Goal: Task Accomplishment & Management: Manage account settings

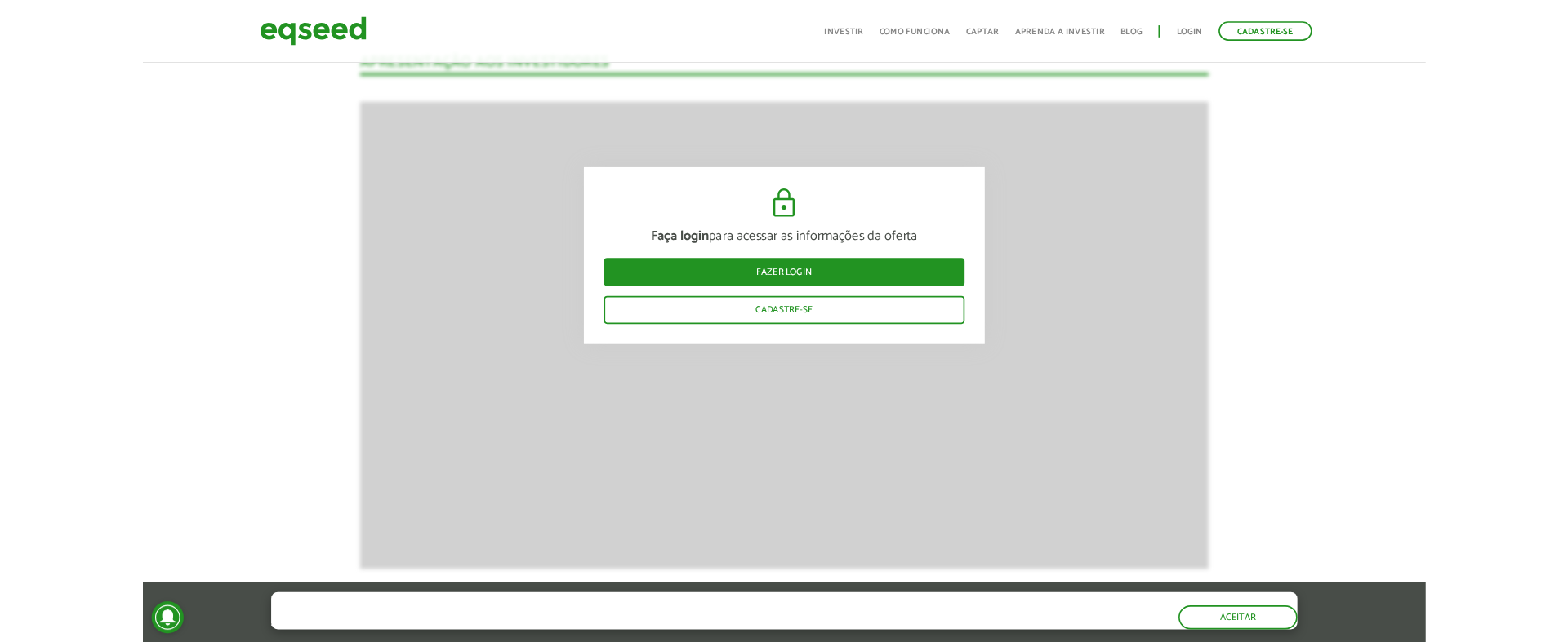
scroll to position [1435, 0]
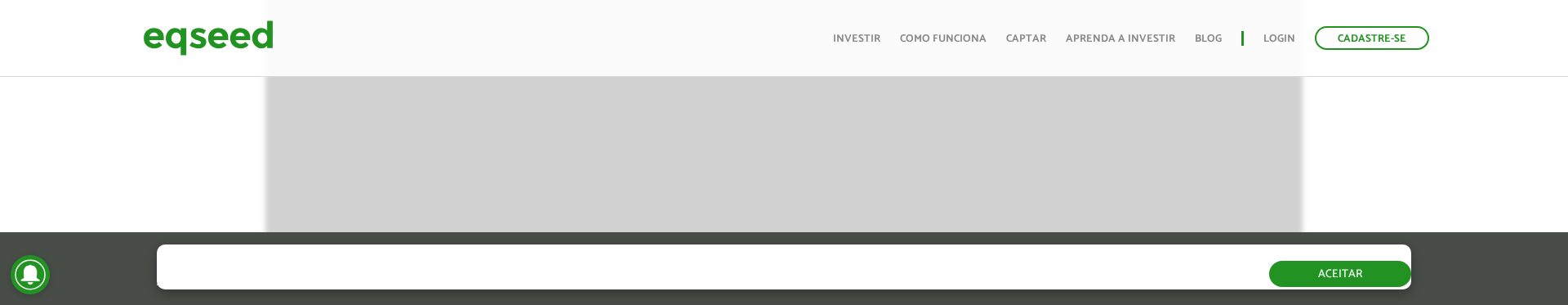
click at [1348, 273] on button "Aceitar" at bounding box center [1340, 273] width 142 height 26
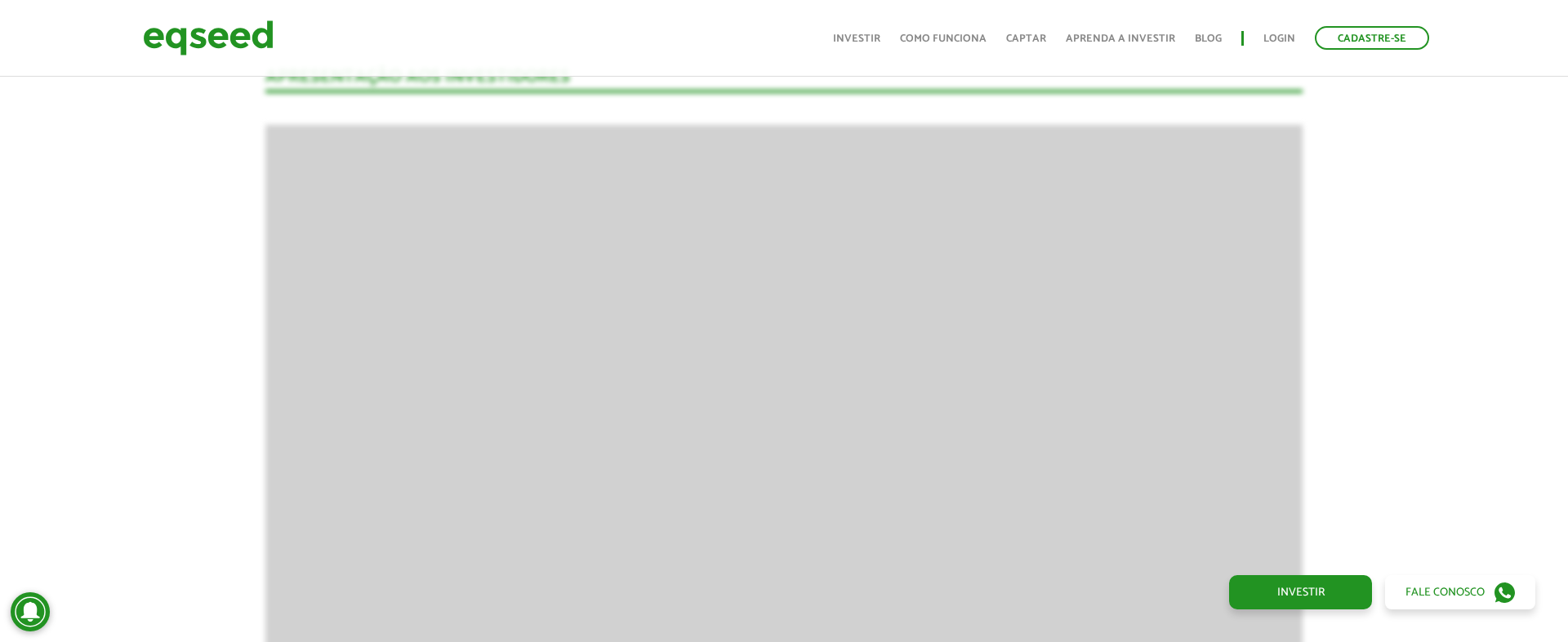
scroll to position [1027, 0]
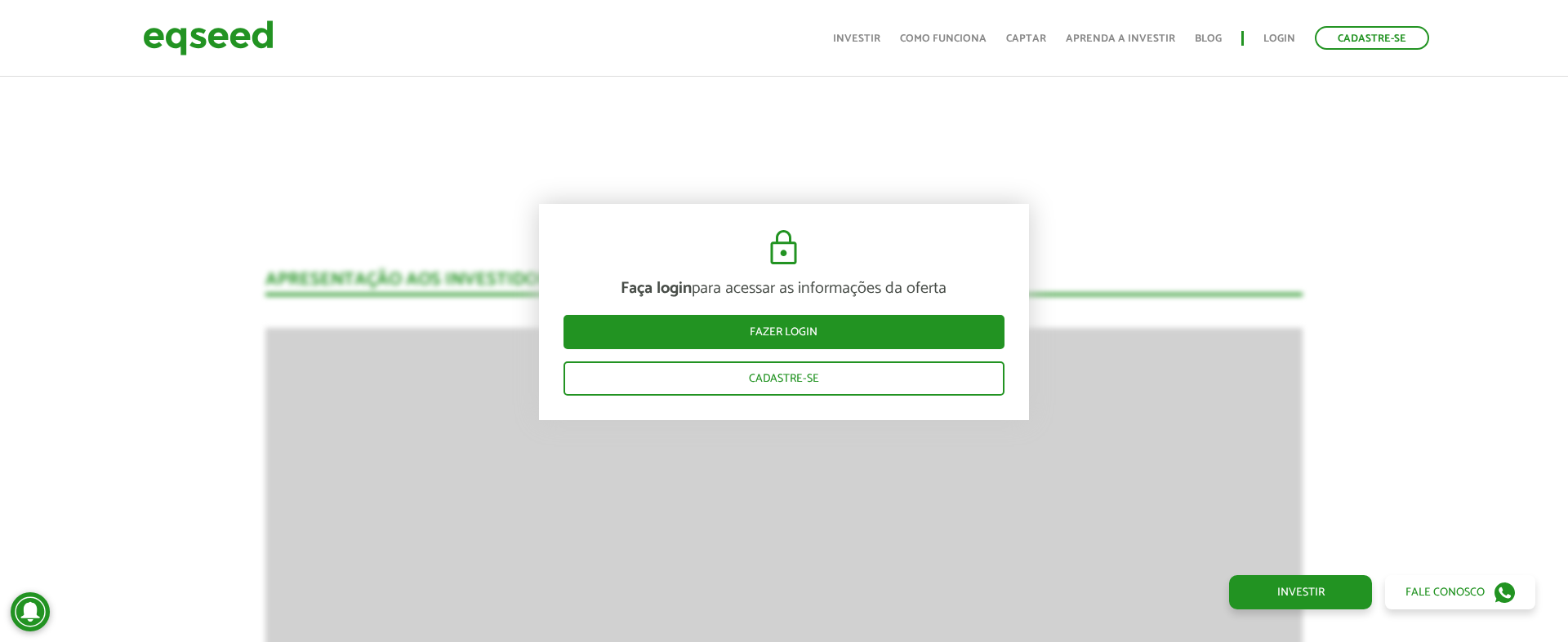
scroll to position [1173, 0]
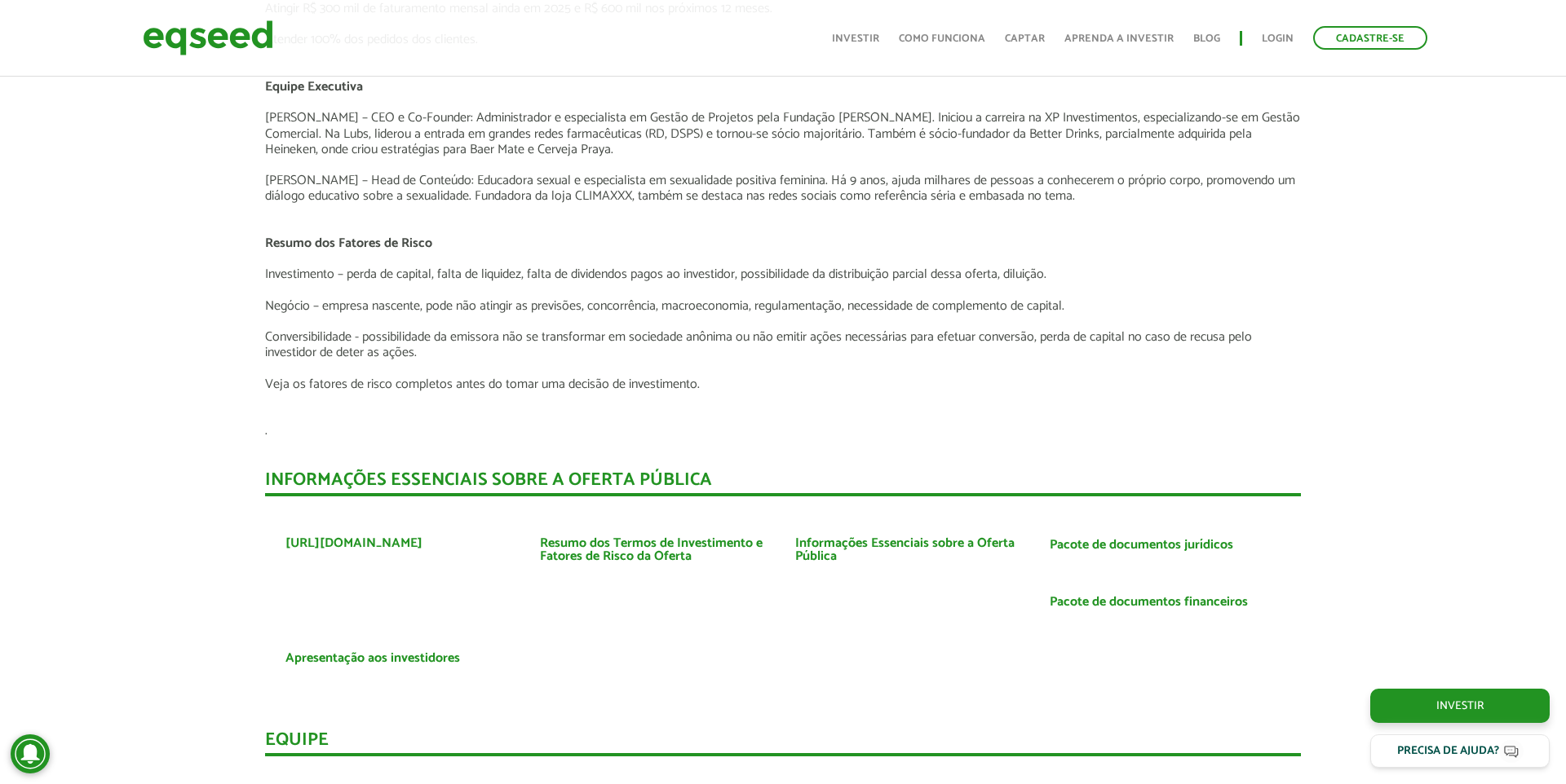
scroll to position [2528, 0]
click at [1082, 595] on link "Pacote de documentos financeiros" at bounding box center [1148, 601] width 198 height 13
click at [1075, 538] on link "Pacote de documentos jurídicos" at bounding box center [1141, 544] width 183 height 13
click at [430, 640] on link "Apresentação aos investidores" at bounding box center [373, 657] width 174 height 13
click at [821, 536] on link "Informações Essenciais sobre a Oferta Pública" at bounding box center [910, 549] width 230 height 26
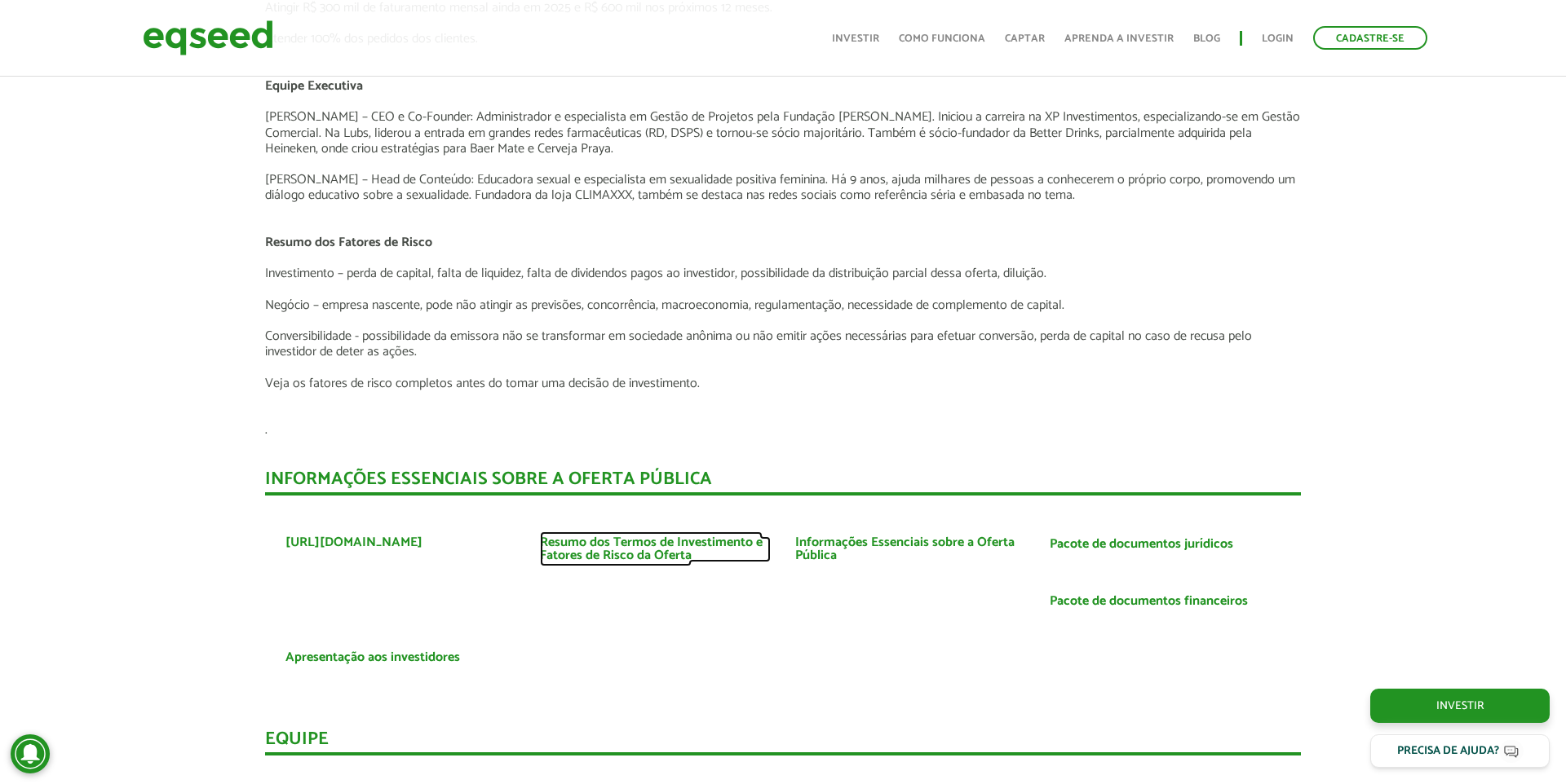
click at [663, 536] on link "Resumo dos Termos de Investimento e Fatores de Risco da Oferta" at bounding box center [654, 549] width 230 height 26
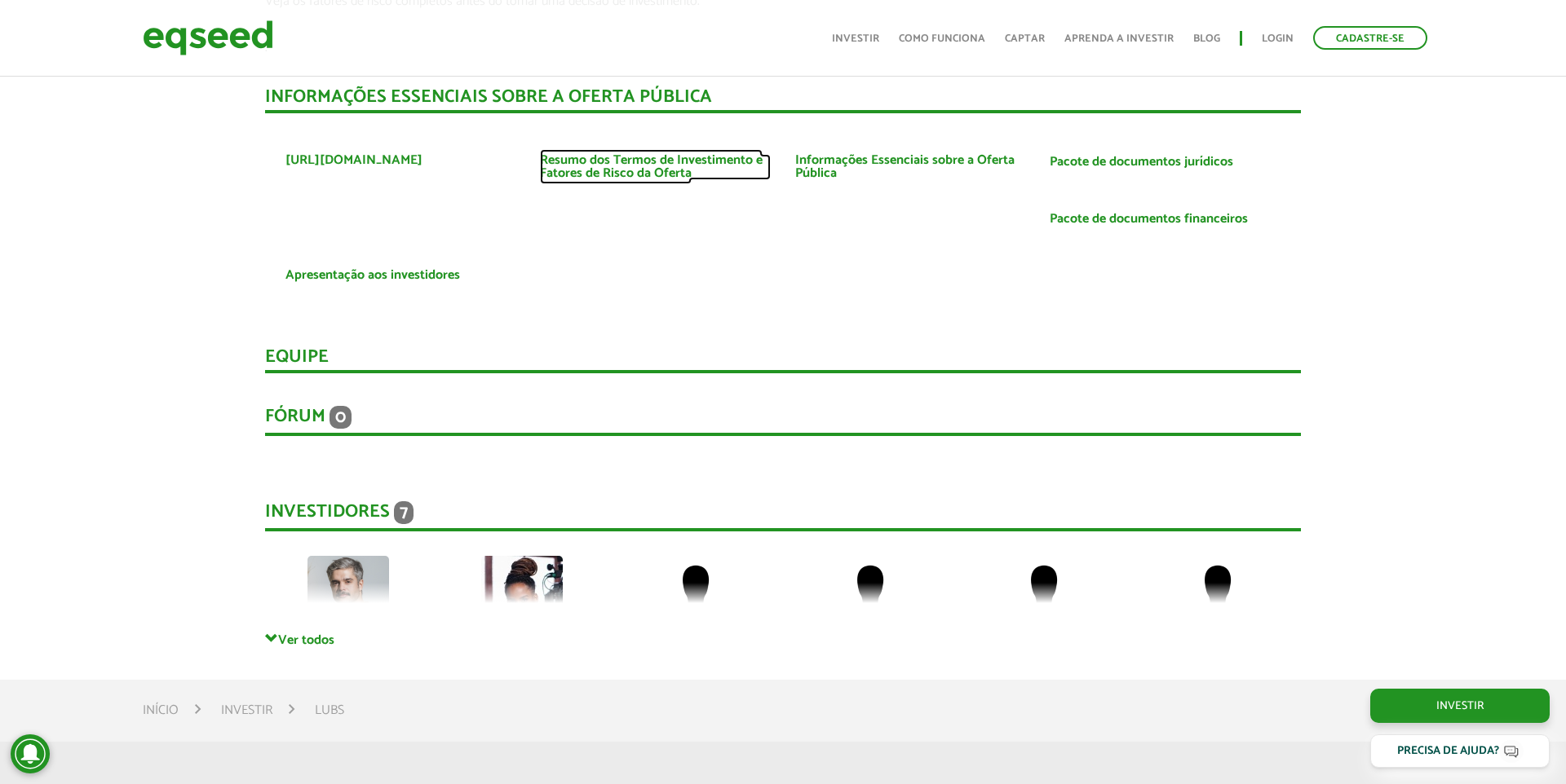
scroll to position [2916, 0]
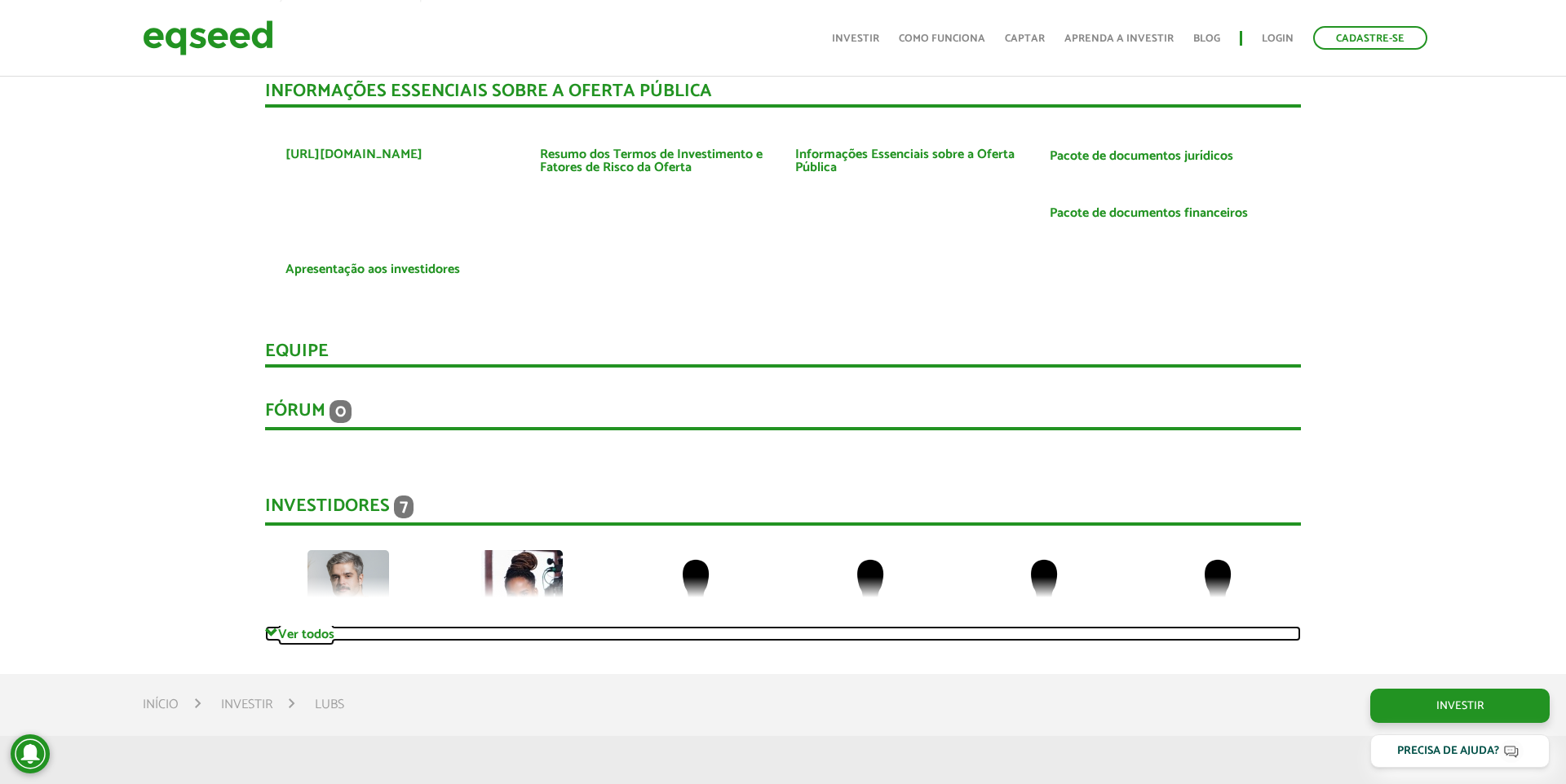
click at [320, 625] on link "Ver todos" at bounding box center [783, 633] width 1036 height 16
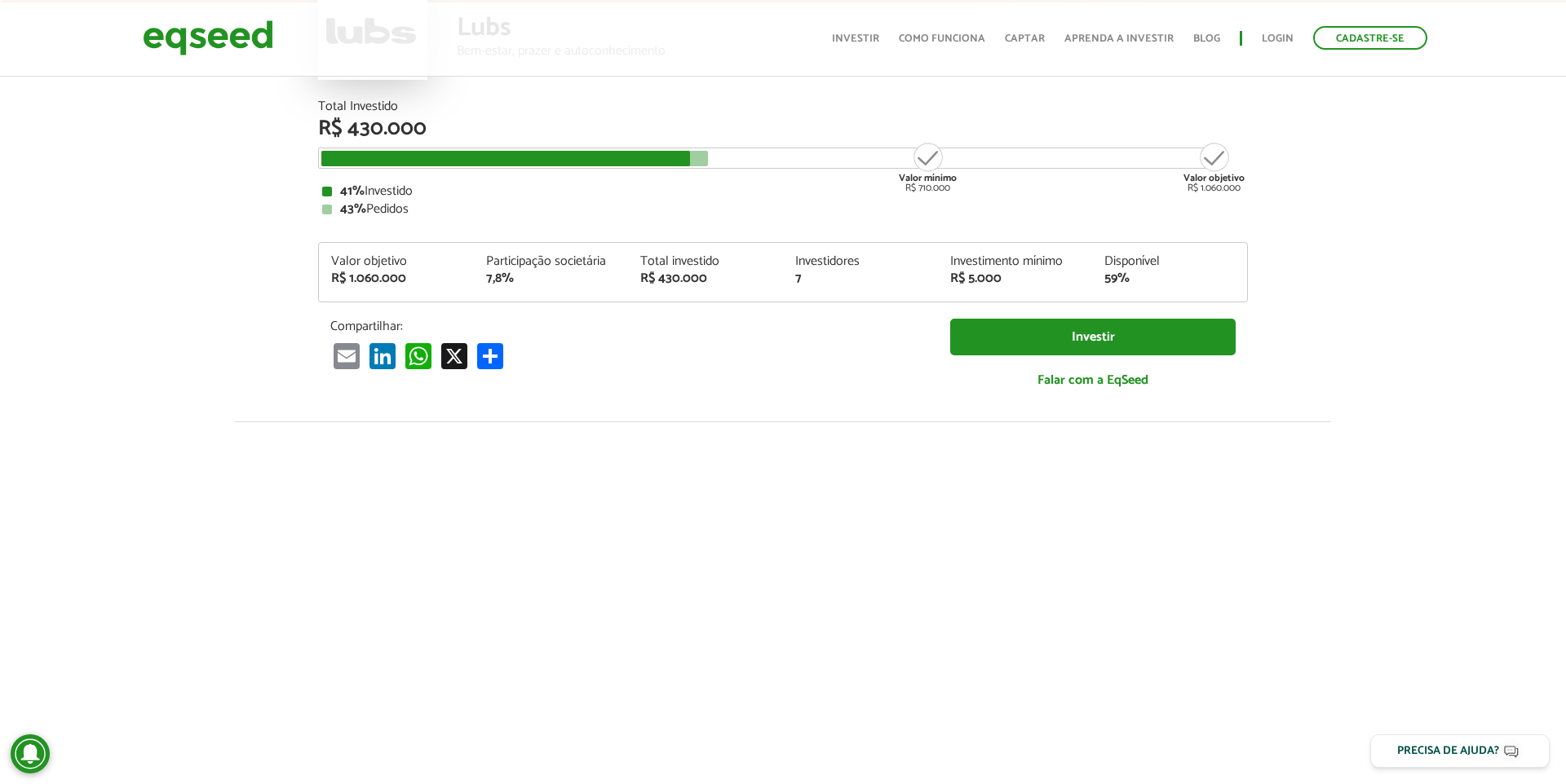
scroll to position [0, 0]
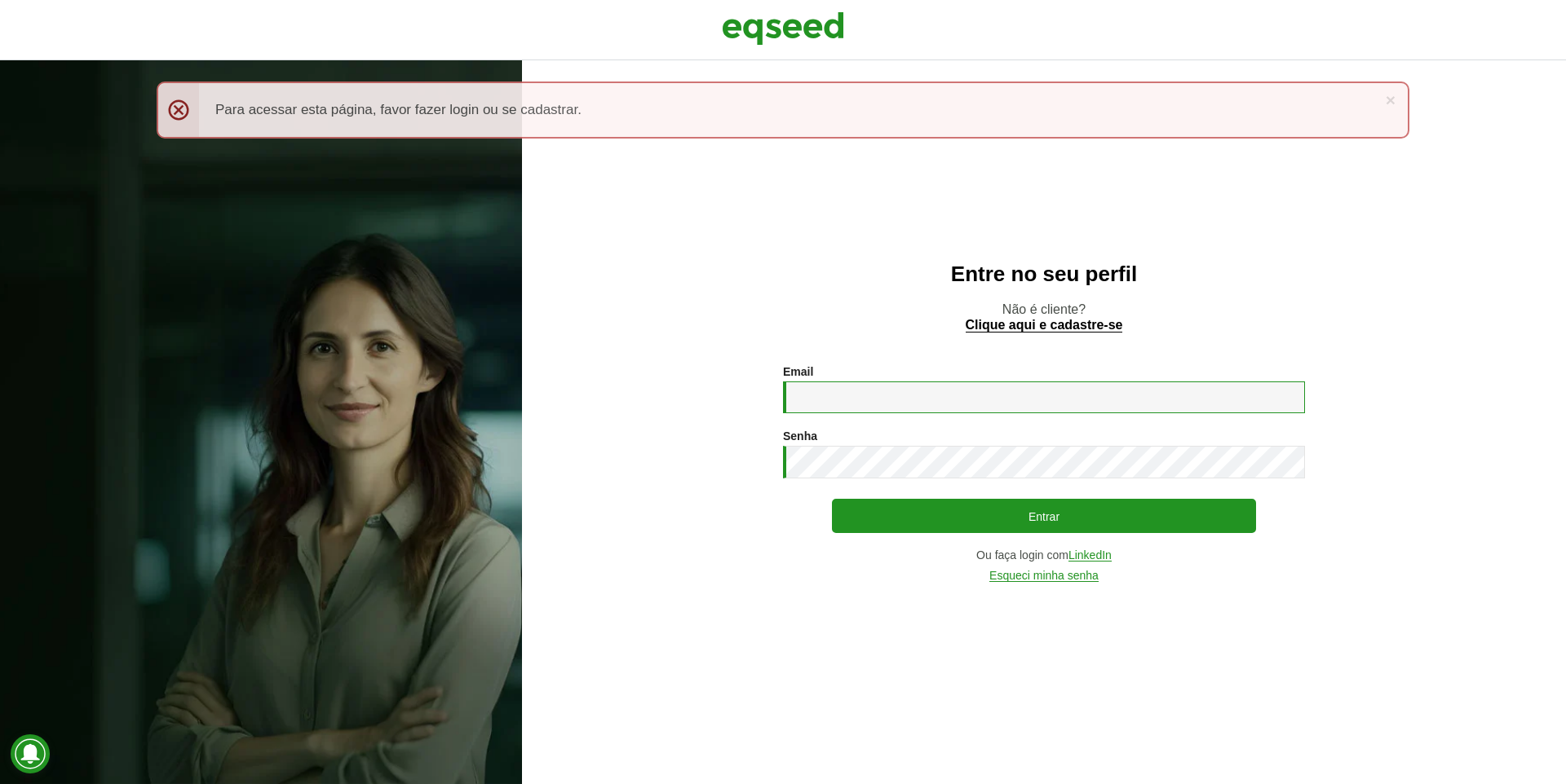
click at [879, 402] on input "Email *" at bounding box center [1044, 397] width 522 height 32
click at [1020, 574] on link "Esqueci minha senha" at bounding box center [1044, 575] width 109 height 12
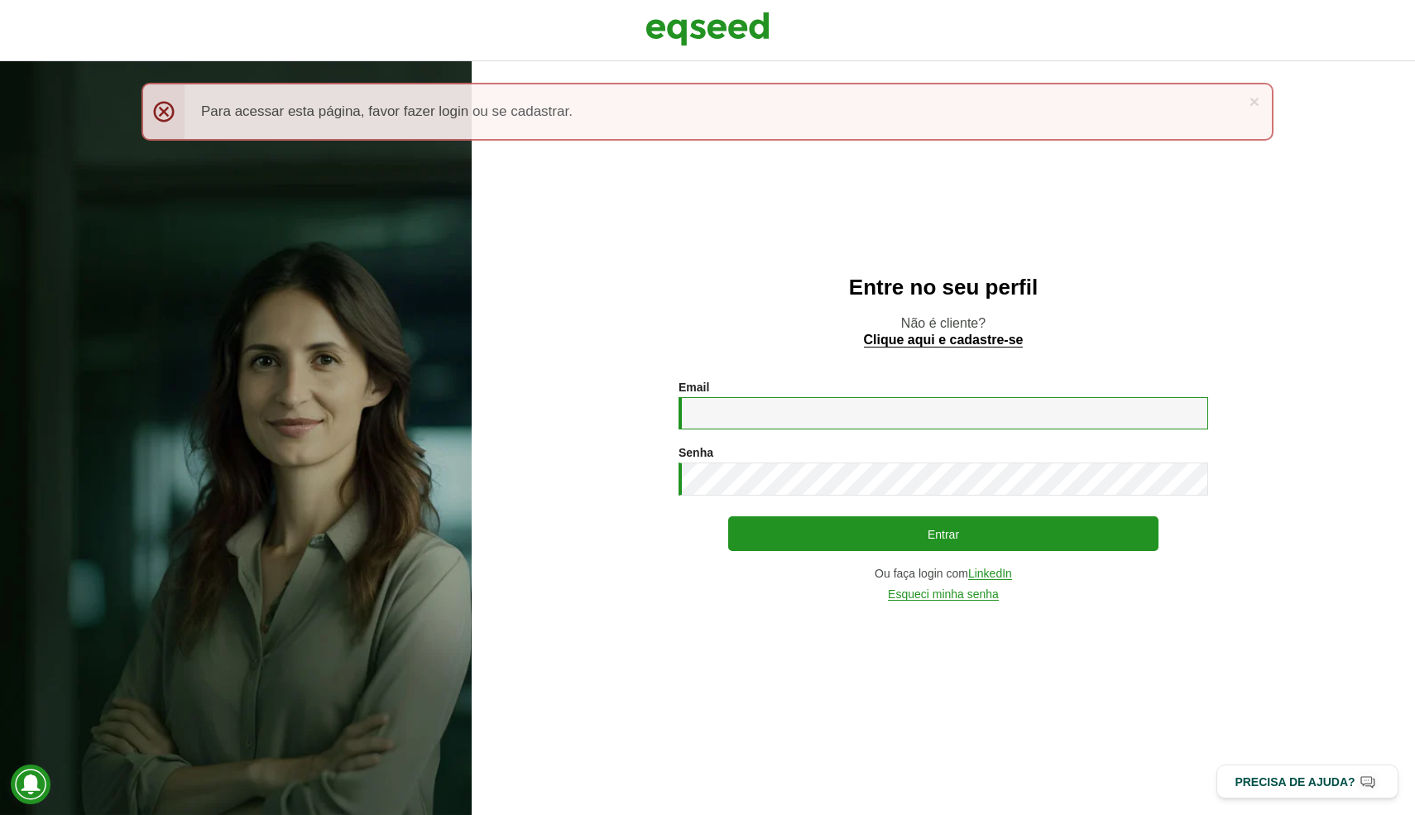
click at [778, 424] on input "Email *" at bounding box center [943, 413] width 530 height 32
click at [859, 322] on p "Não é cliente? Clique aqui e cadastre-se" at bounding box center [943, 330] width 877 height 31
click at [731, 239] on div "Entre no seu perfil Não é cliente? Clique aqui e cadastre-se Email * Digite seu…" at bounding box center [943, 438] width 943 height 754
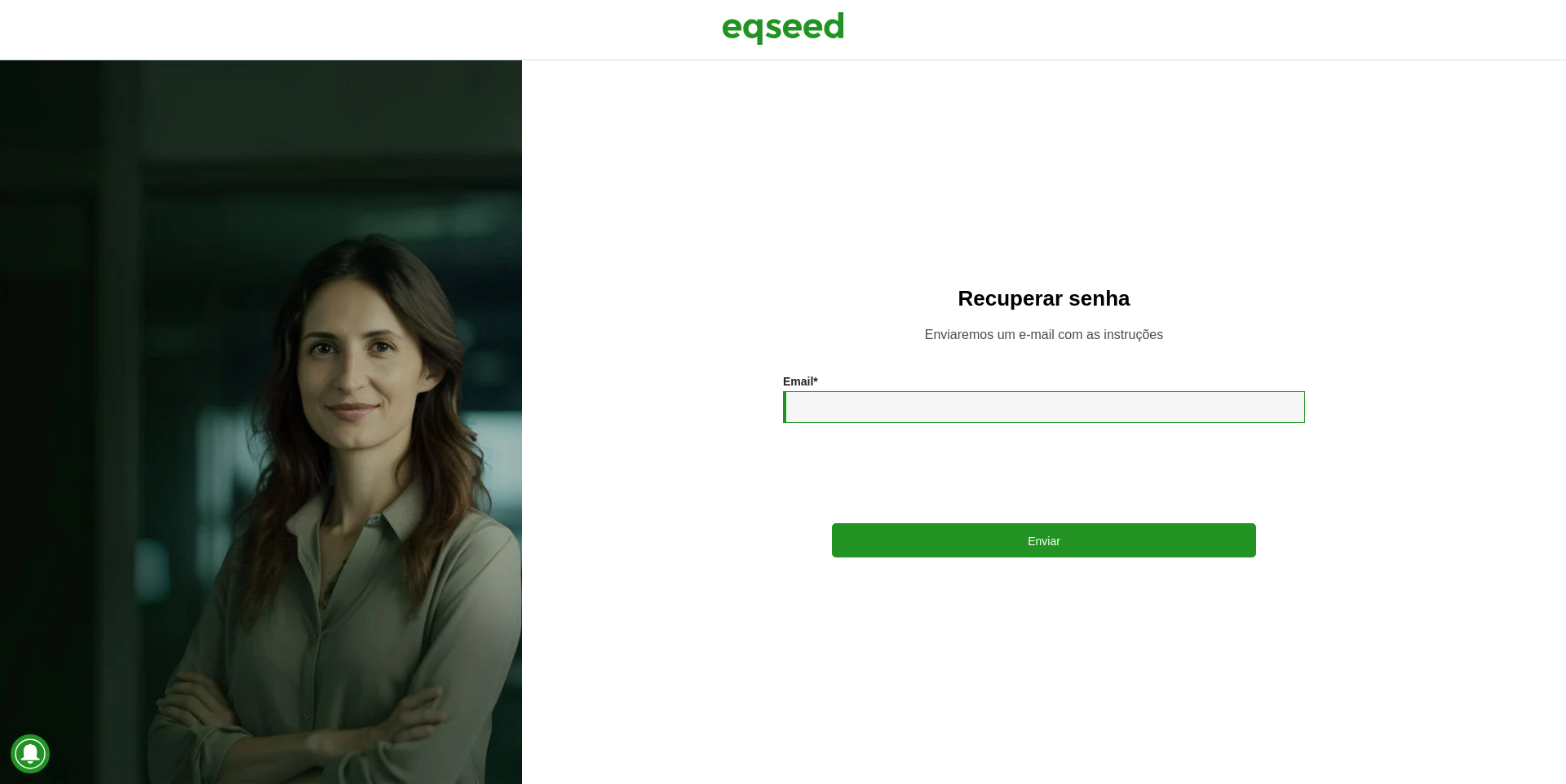
click at [889, 416] on input "Email *" at bounding box center [1044, 407] width 522 height 32
type input "**********"
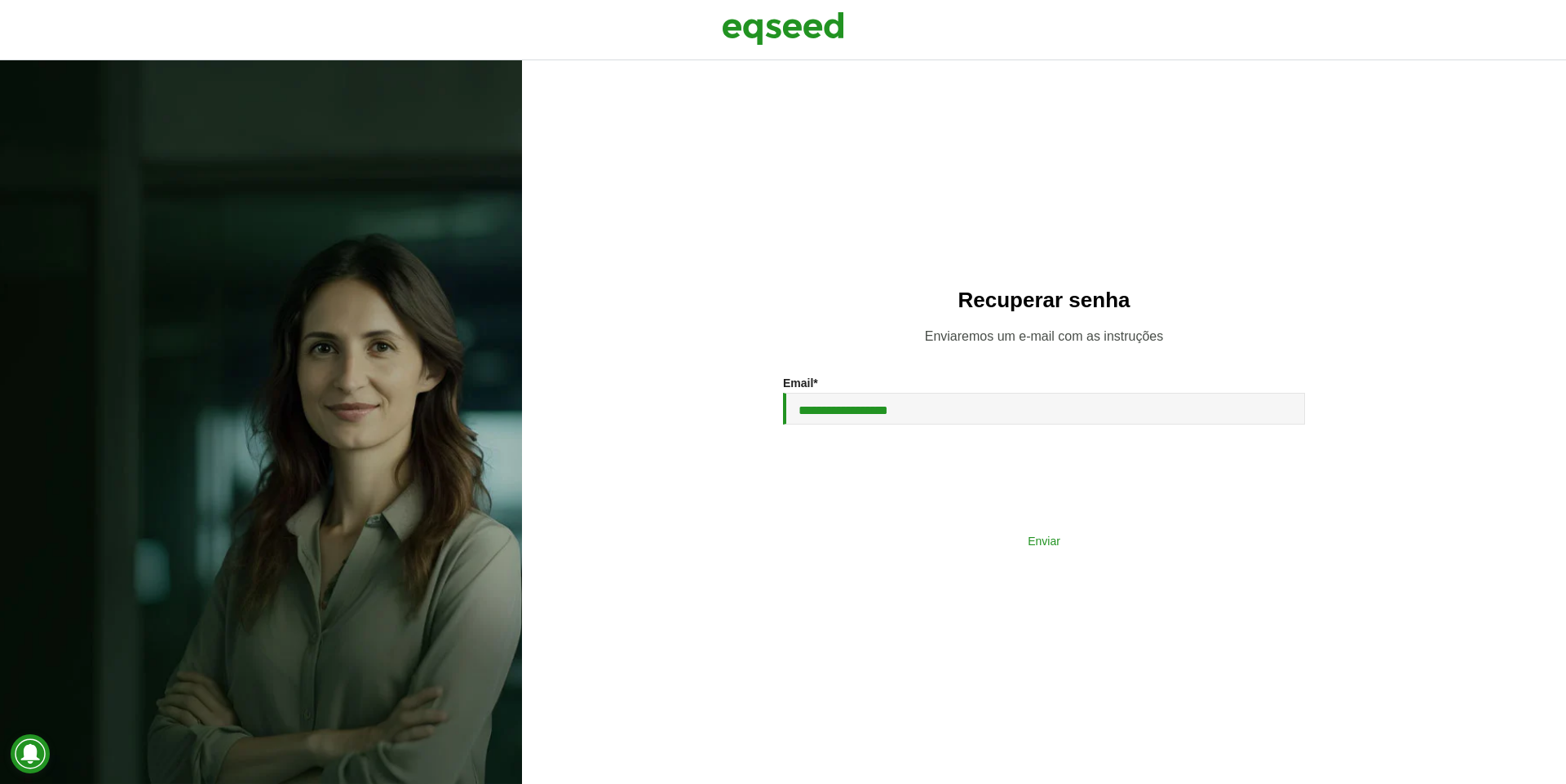
click at [924, 546] on button "Enviar" at bounding box center [1044, 540] width 424 height 31
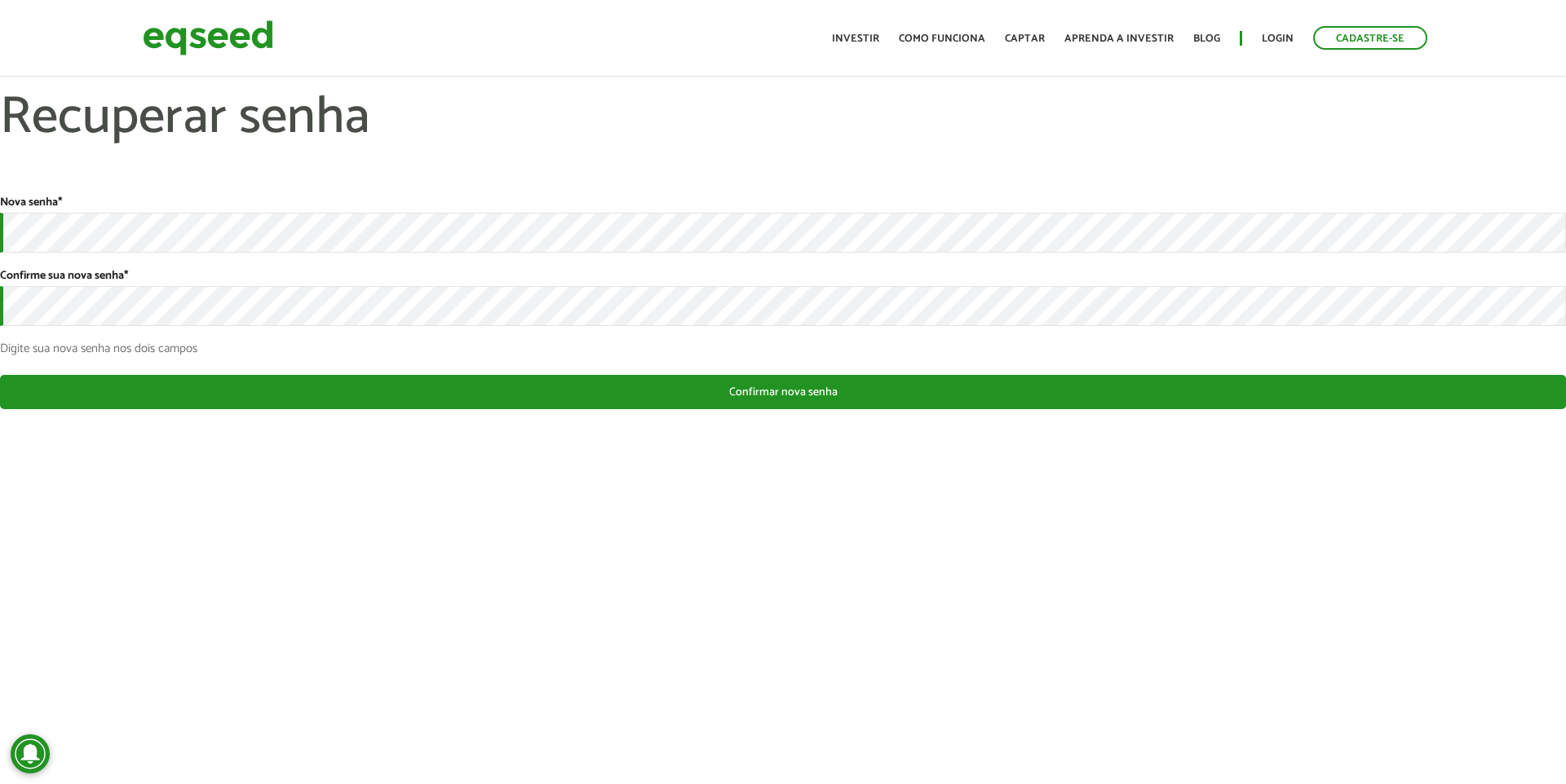
click at [739, 203] on div "Nova senha *" at bounding box center [783, 225] width 1566 height 57
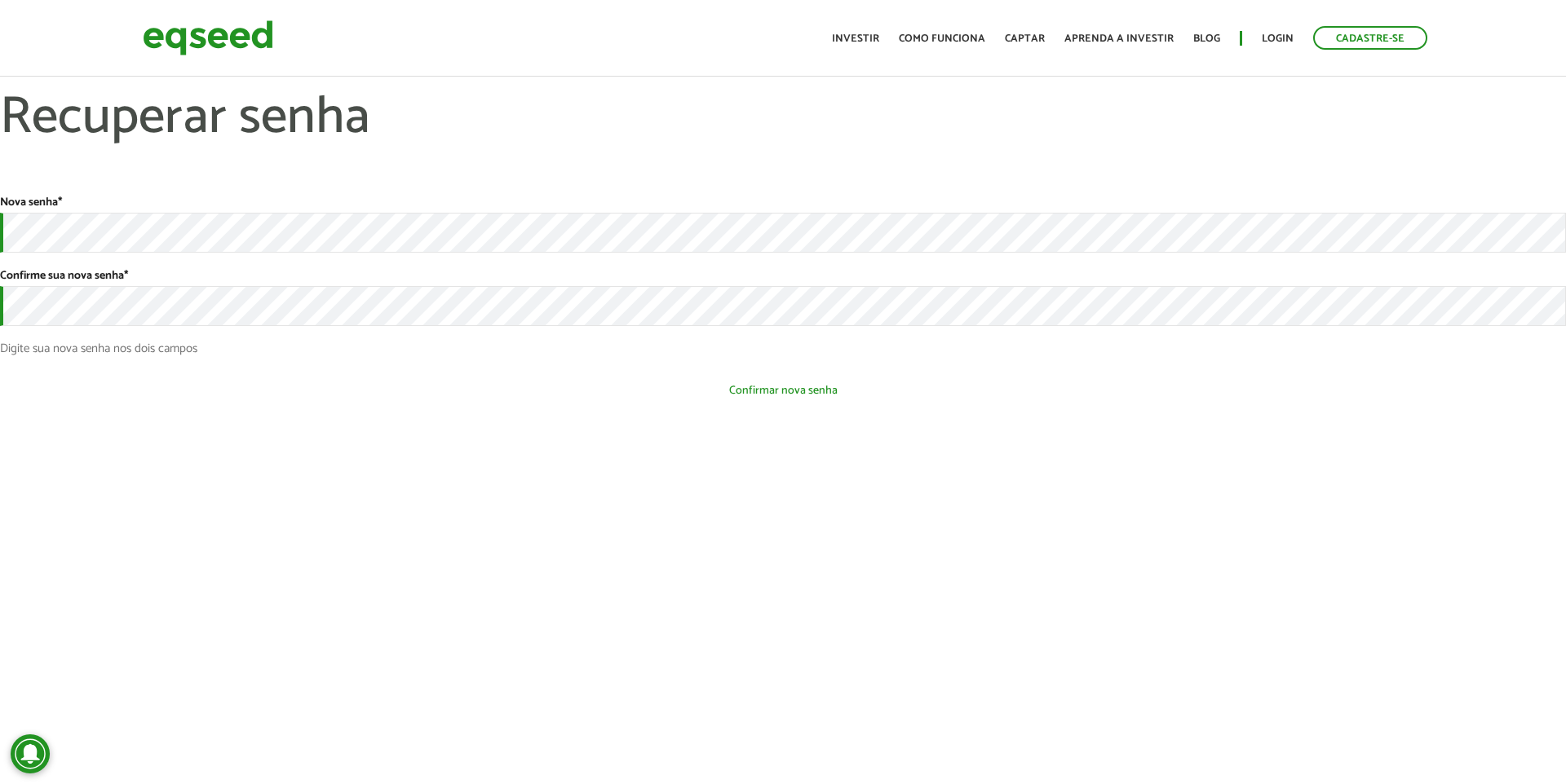
click at [511, 390] on button "Confirmar nova senha" at bounding box center [783, 390] width 1566 height 31
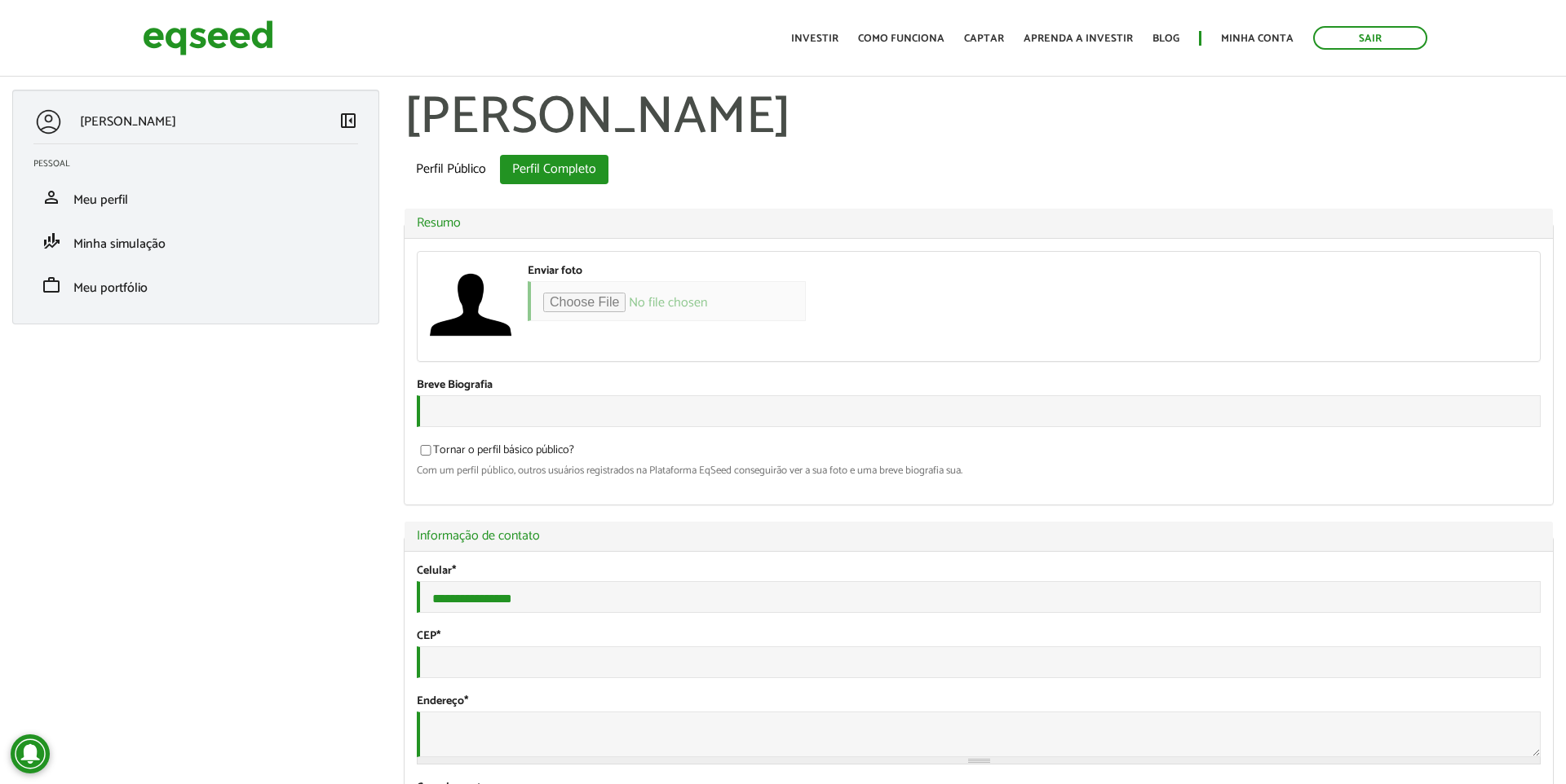
click at [811, 135] on h1 "[PERSON_NAME]" at bounding box center [979, 118] width 1150 height 57
